Goal: Task Accomplishment & Management: Manage account settings

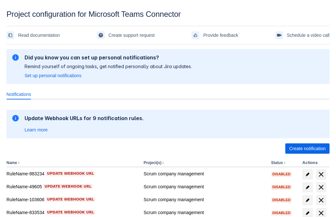
click at [307, 149] on span "Create notification" at bounding box center [307, 149] width 37 height 10
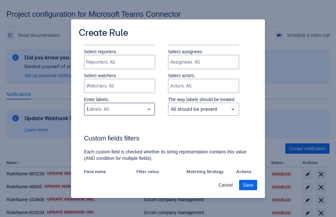
type input "909292_label"
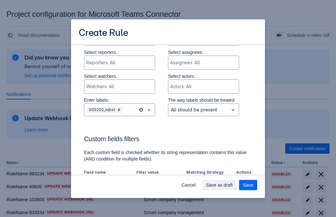
scroll to position [400, 0]
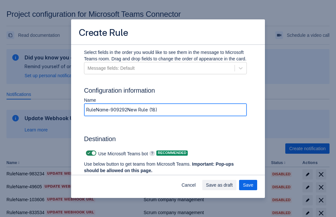
type input "RuleName-909292New Rule (18)"
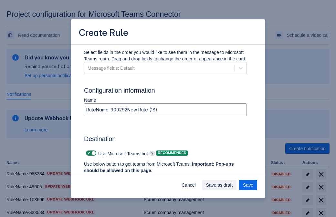
click at [88, 153] on span at bounding box center [88, 153] width 5 height 5
click at [88, 153] on input "checkbox" at bounding box center [88, 153] width 4 height 4
checkbox input "false"
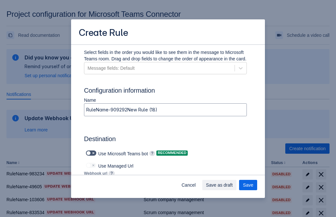
type input "[URL][DOMAIN_NAME][DATE]"
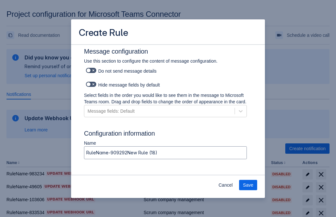
click at [248, 185] on span "Save" at bounding box center [248, 185] width 10 height 10
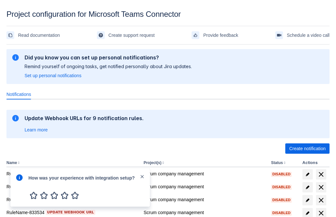
click at [21, 189] on div at bounding box center [20, 188] width 8 height 28
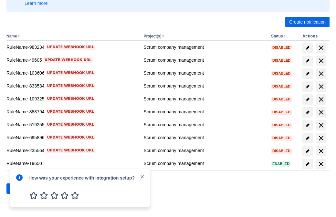
click at [21, 189] on div at bounding box center [20, 188] width 8 height 28
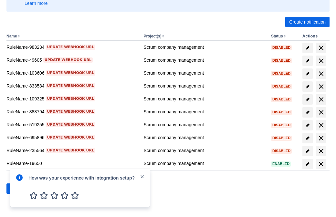
click at [21, 189] on div at bounding box center [20, 188] width 8 height 28
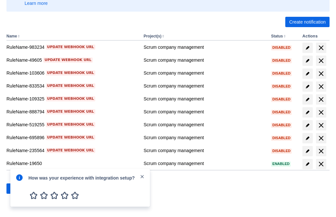
click at [21, 189] on div at bounding box center [20, 188] width 8 height 28
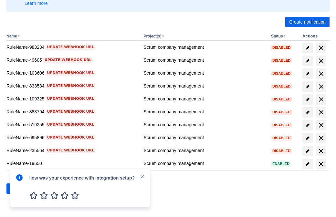
click at [21, 189] on div at bounding box center [20, 188] width 8 height 28
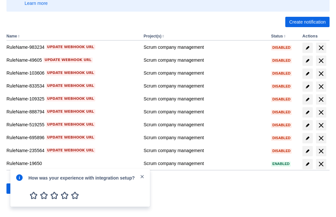
click at [21, 189] on div at bounding box center [20, 188] width 8 height 28
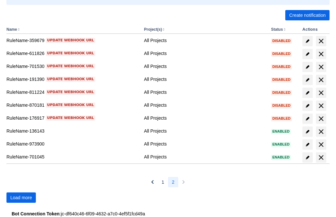
click at [21, 197] on span "Load more" at bounding box center [21, 197] width 22 height 10
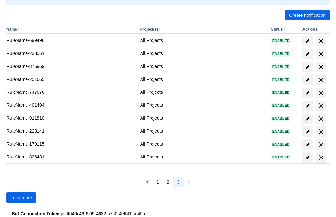
click at [21, 197] on span "Load more" at bounding box center [21, 197] width 22 height 10
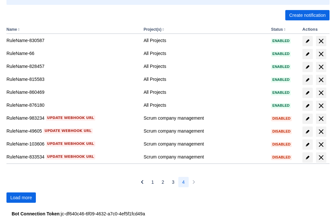
click at [21, 197] on span "Load more" at bounding box center [21, 197] width 22 height 10
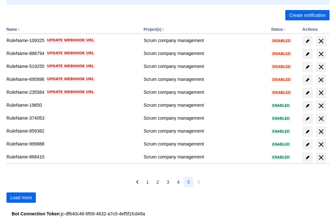
click at [21, 197] on span "Load more" at bounding box center [21, 197] width 22 height 10
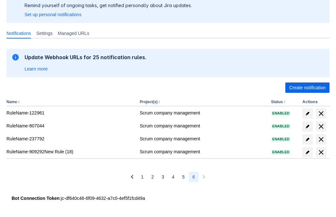
click at [321, 152] on span "delete" at bounding box center [321, 152] width 8 height 8
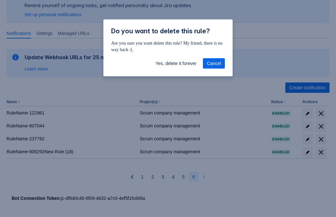
click at [176, 63] on span "Yes, delete it forever" at bounding box center [175, 63] width 41 height 10
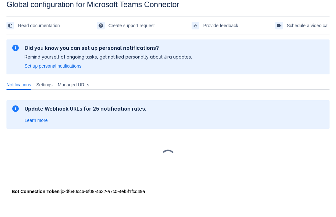
scroll to position [10, 0]
